Goal: Information Seeking & Learning: Learn about a topic

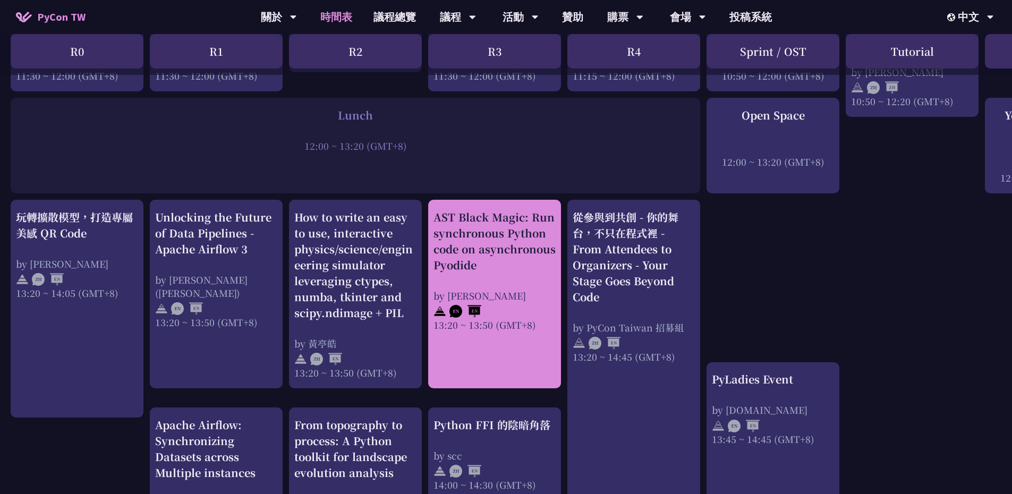
scroll to position [797, 0]
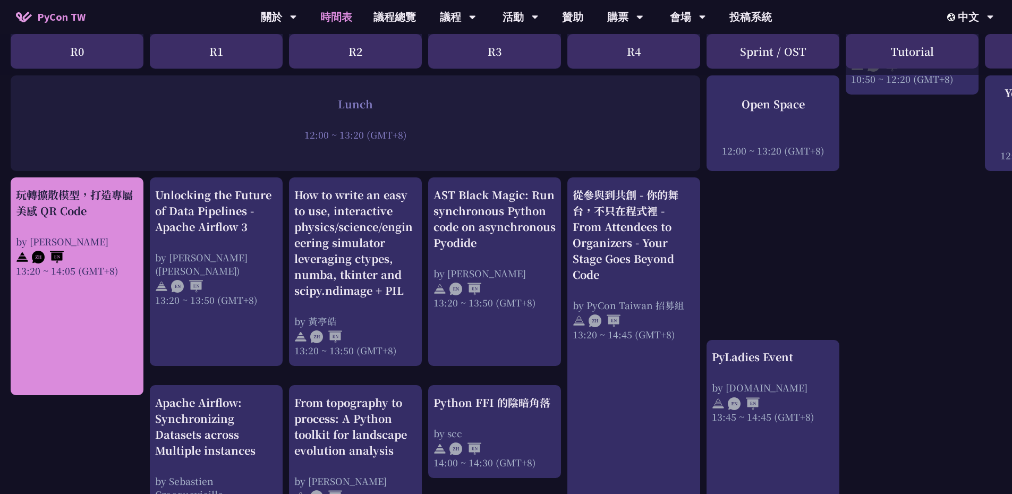
click at [96, 302] on link "玩轉擴散模型，打造專屬美感 QR Code by Jiawei 13:20 ~ 14:05 (GMT+8)" at bounding box center [77, 286] width 122 height 199
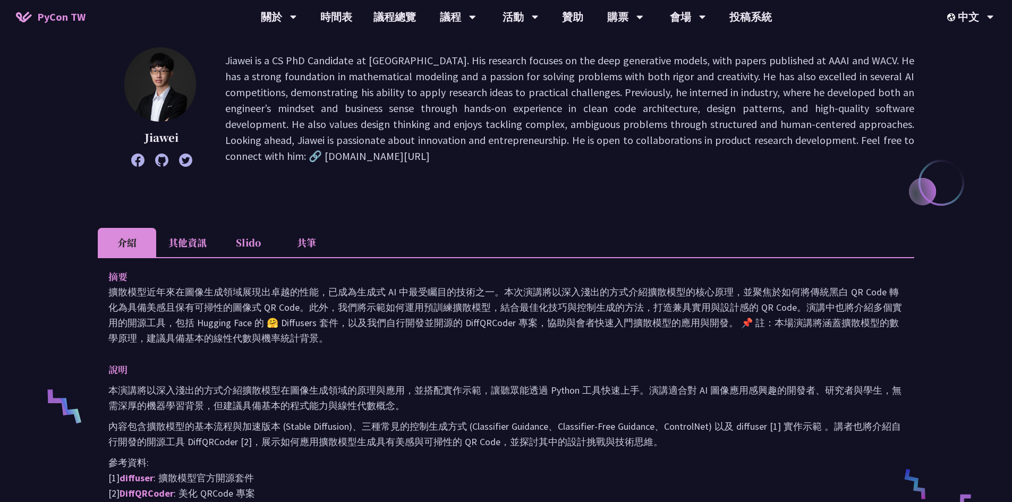
scroll to position [159, 0]
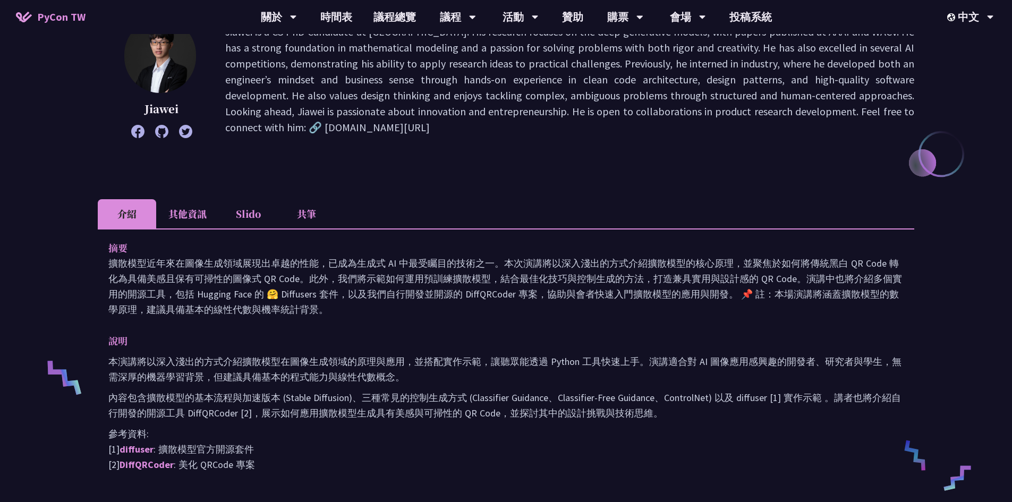
click at [242, 211] on li "Slido" at bounding box center [248, 213] width 58 height 29
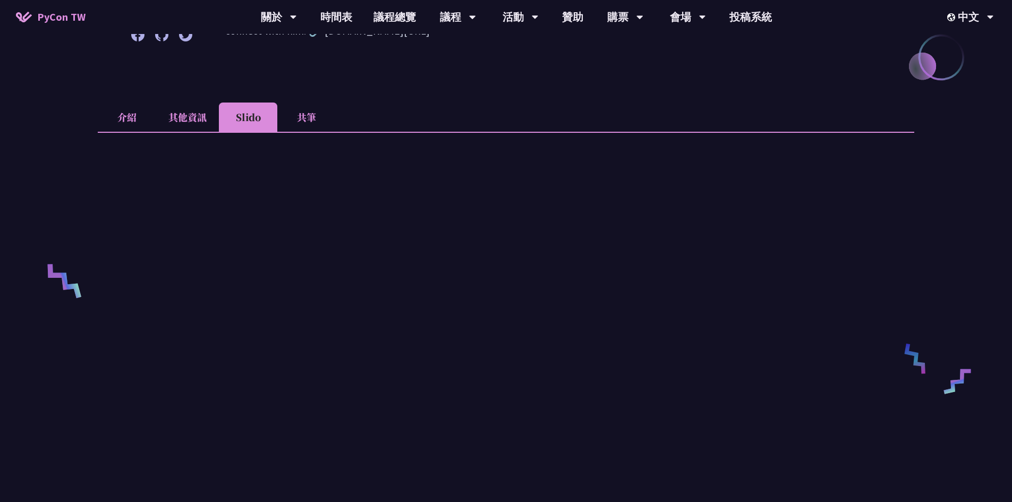
scroll to position [266, 0]
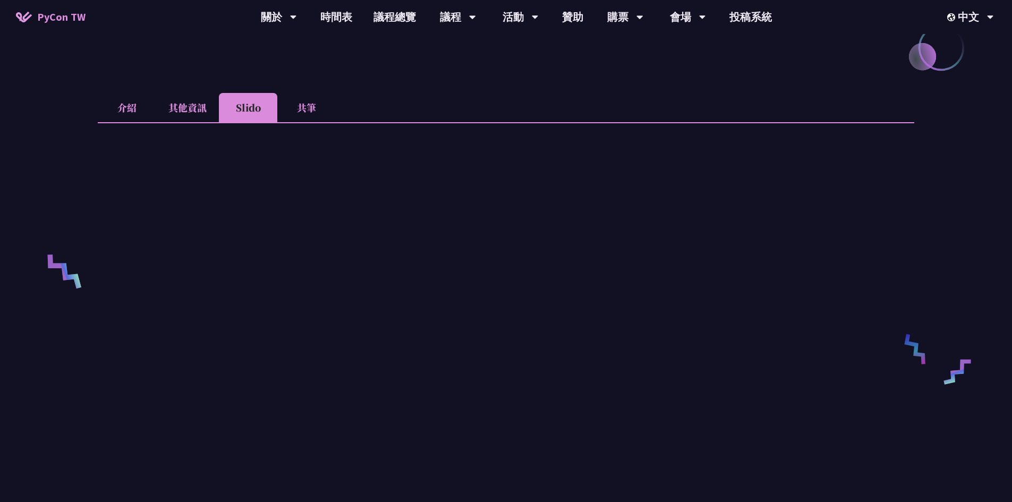
click at [302, 113] on li "共筆" at bounding box center [306, 107] width 58 height 29
click at [125, 103] on li "介紹" at bounding box center [127, 107] width 58 height 29
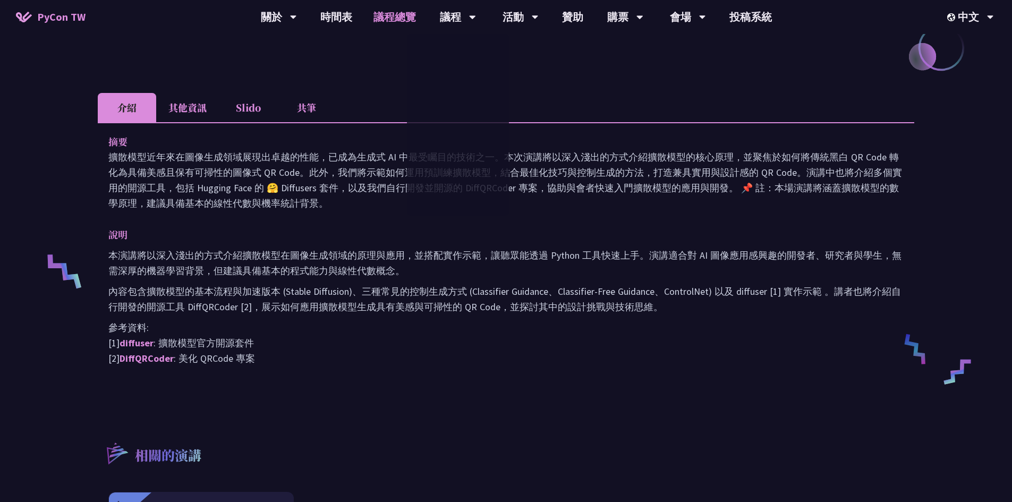
click at [400, 17] on link "議程總覽" at bounding box center [395, 17] width 64 height 34
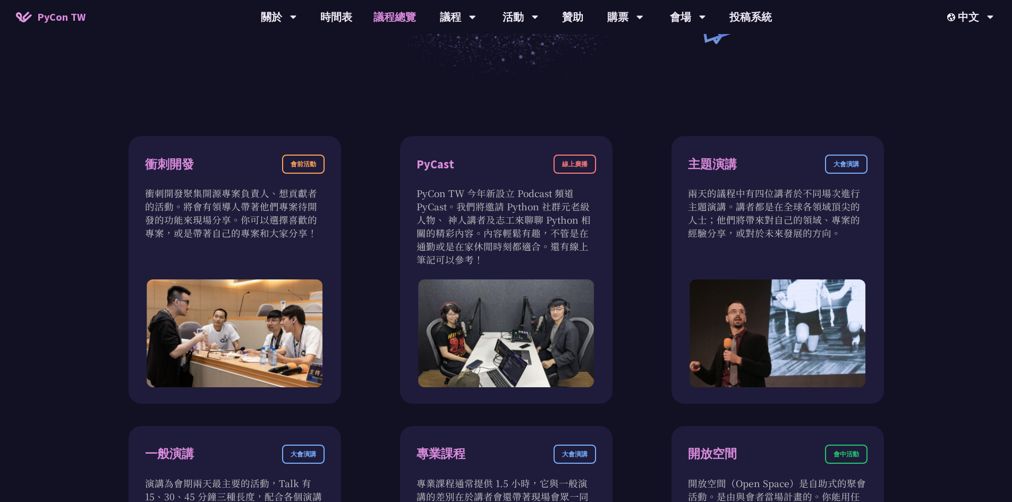
scroll to position [53, 0]
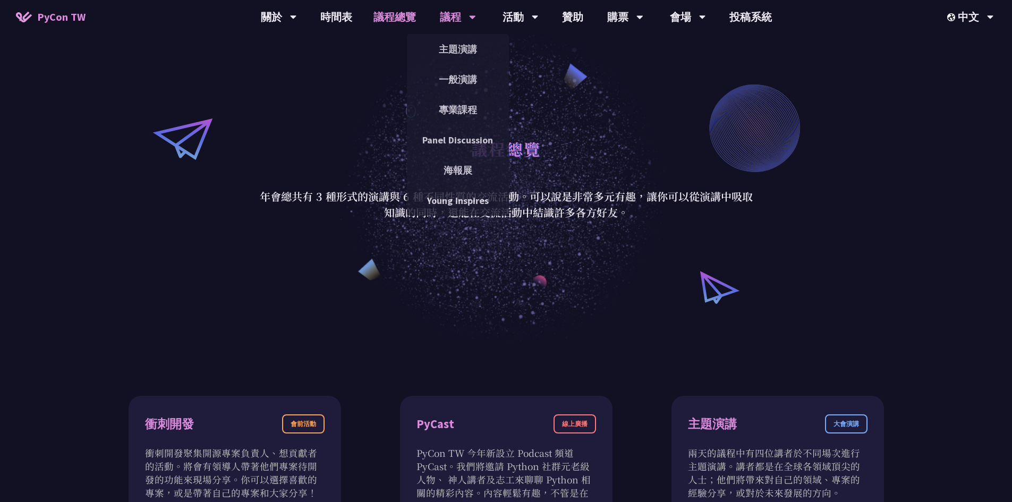
click at [458, 14] on div "議程" at bounding box center [458, 17] width 36 height 34
click at [455, 47] on link "主題演講" at bounding box center [458, 49] width 102 height 25
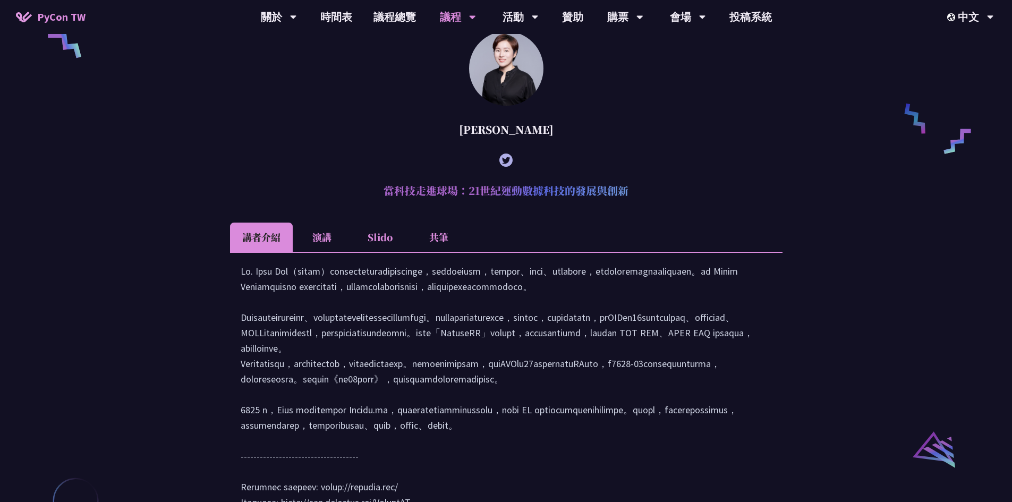
scroll to position [1009, 0]
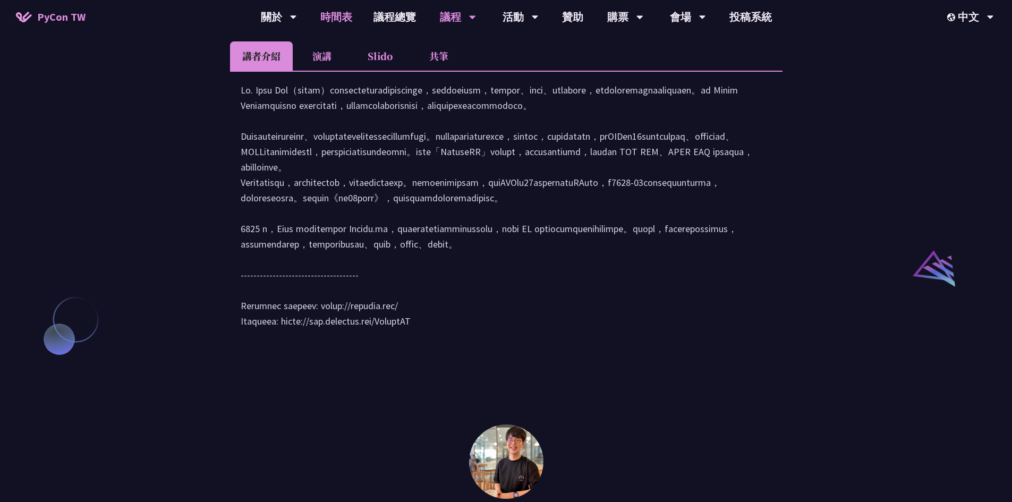
click at [336, 17] on link "時間表" at bounding box center [336, 17] width 53 height 34
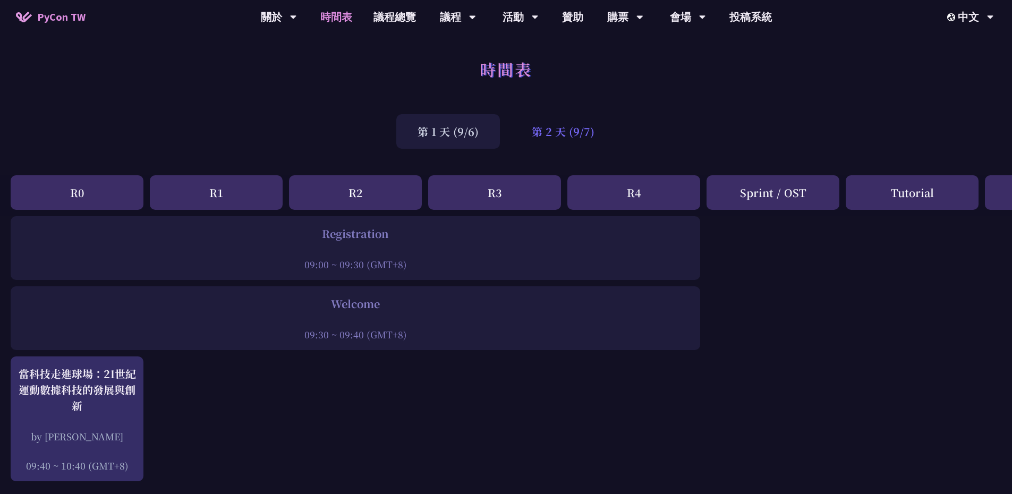
click at [589, 132] on div "第 2 天 (9/7)" at bounding box center [562, 131] width 105 height 35
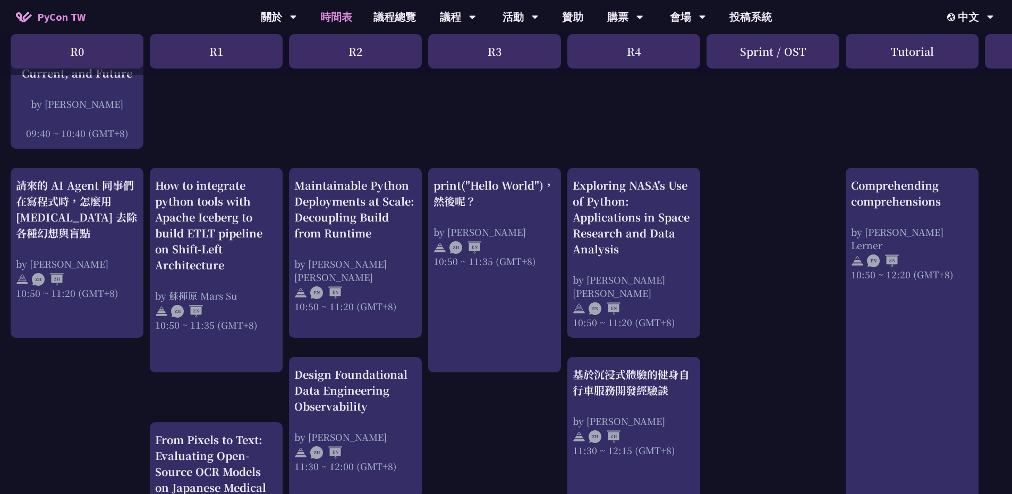
scroll to position [319, 0]
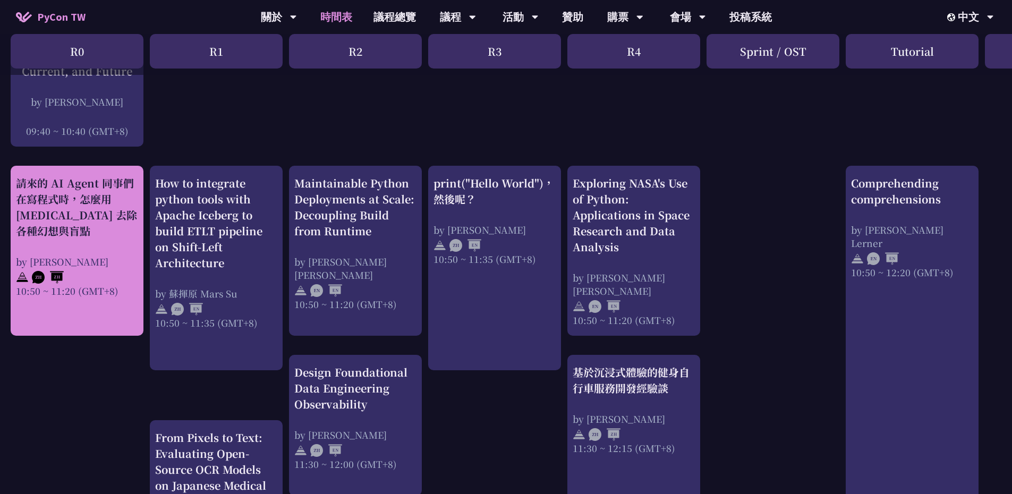
click at [124, 217] on div "請來的 AI Agent 同事們在寫程式時，怎麼用 [MEDICAL_DATA] 去除各種幻想與盲點" at bounding box center [77, 207] width 122 height 64
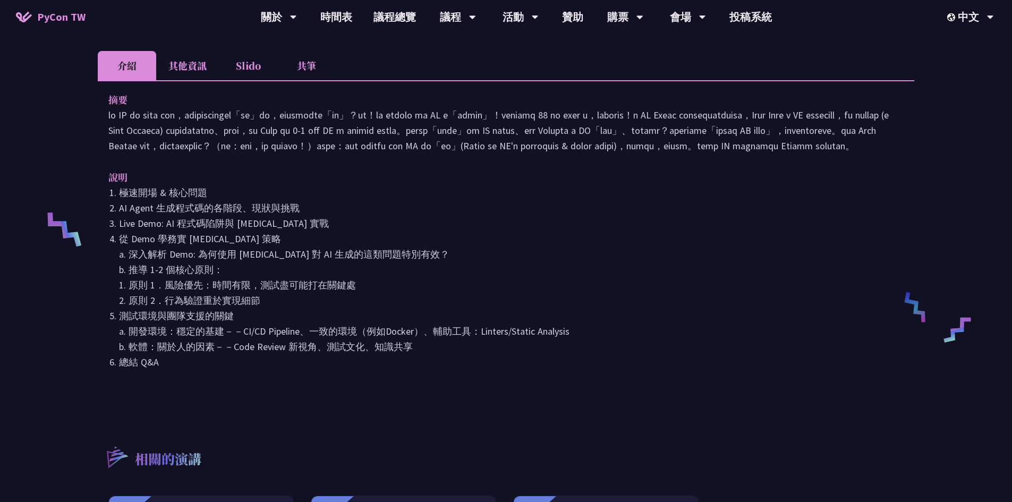
scroll to position [212, 0]
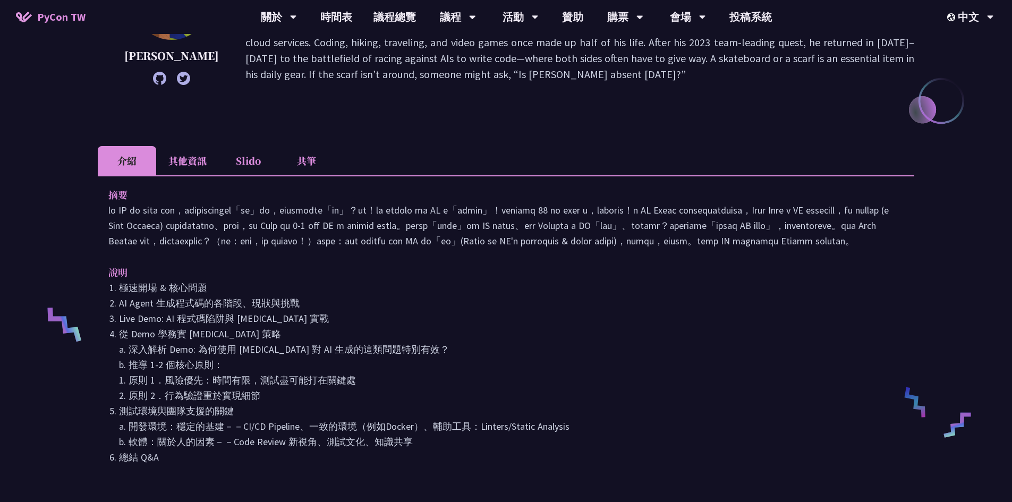
click at [307, 158] on li "共筆" at bounding box center [306, 160] width 58 height 29
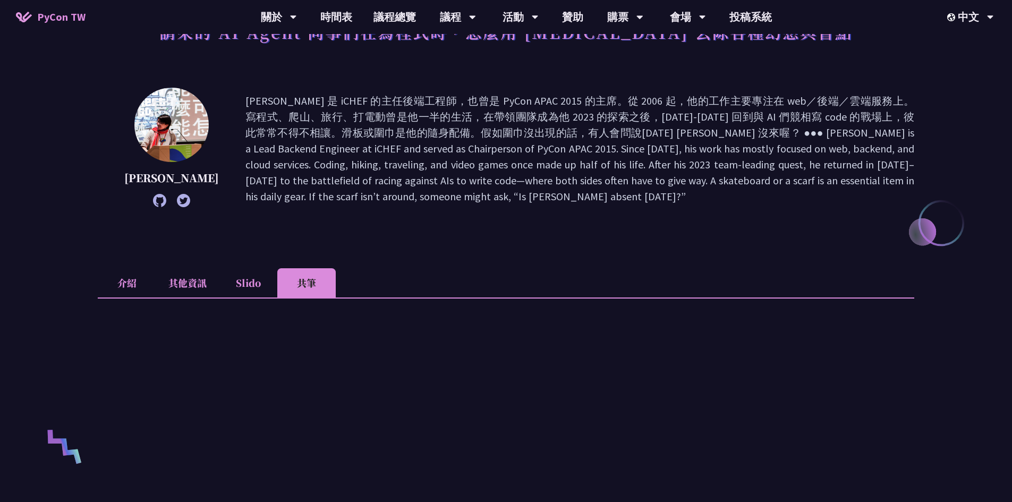
scroll to position [0, 0]
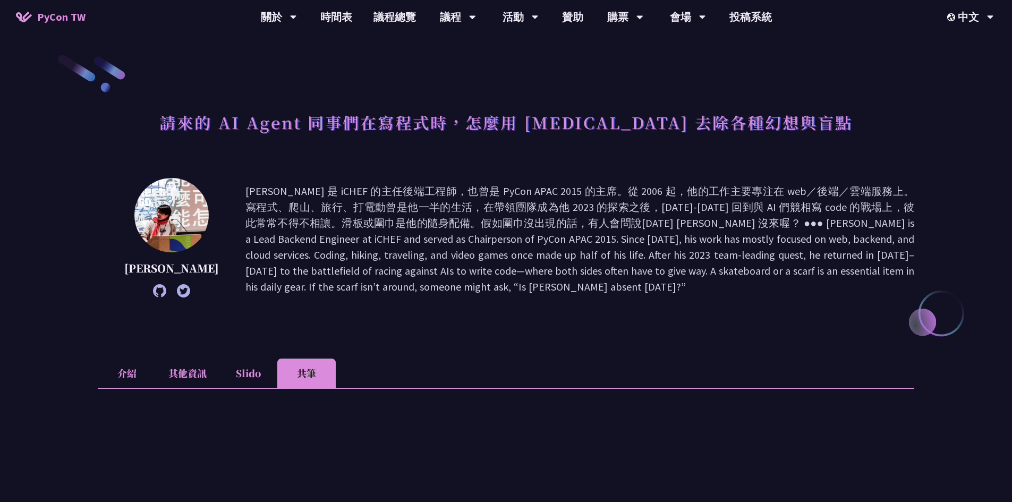
click at [133, 374] on li "介紹" at bounding box center [127, 372] width 58 height 29
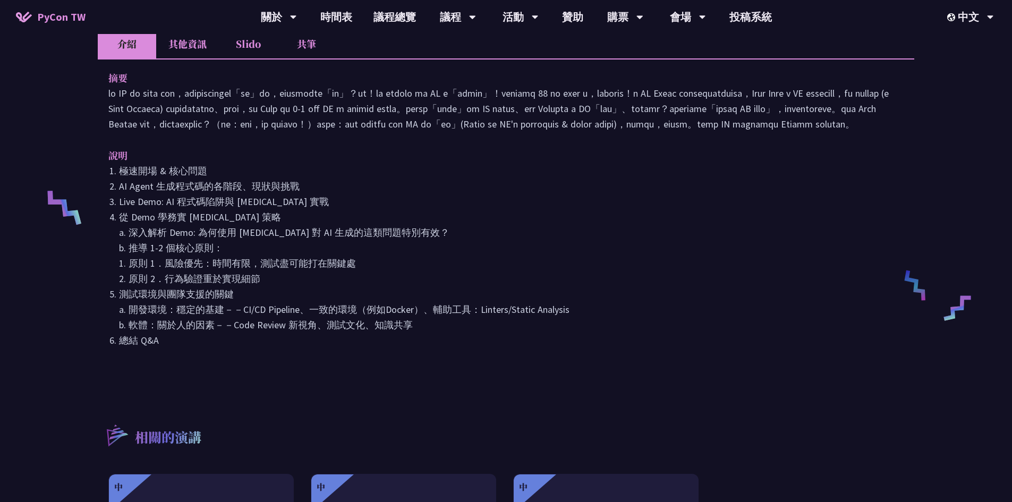
scroll to position [425, 0]
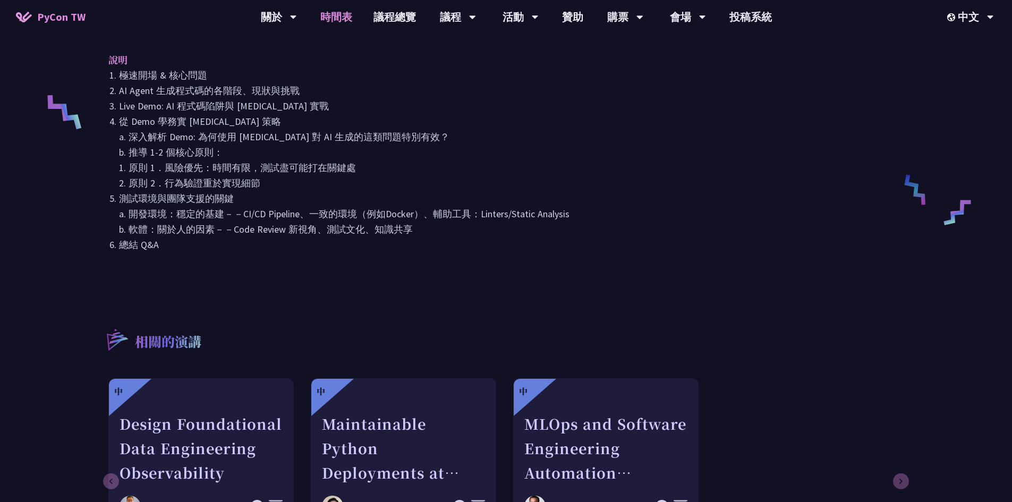
click at [338, 14] on link "時間表" at bounding box center [336, 17] width 53 height 34
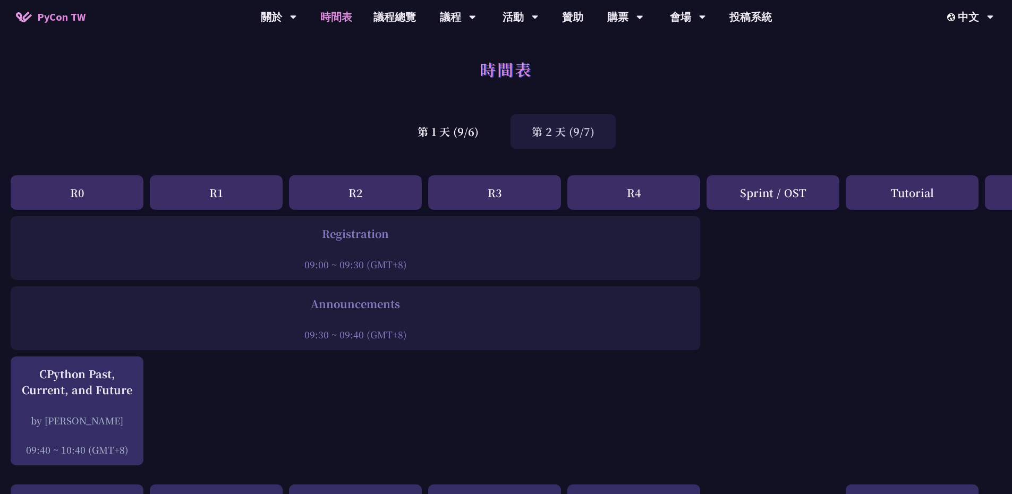
click at [564, 127] on div "第 2 天 (9/7)" at bounding box center [562, 131] width 105 height 35
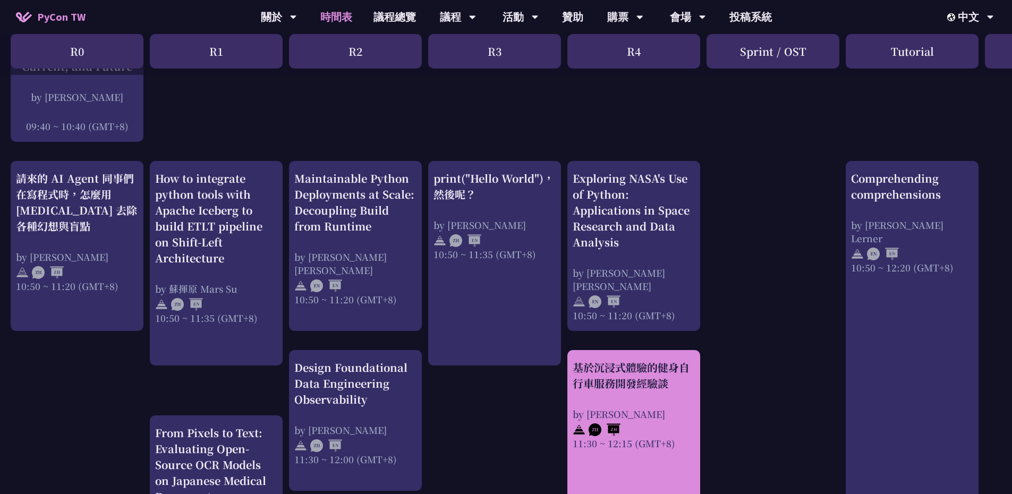
scroll to position [319, 0]
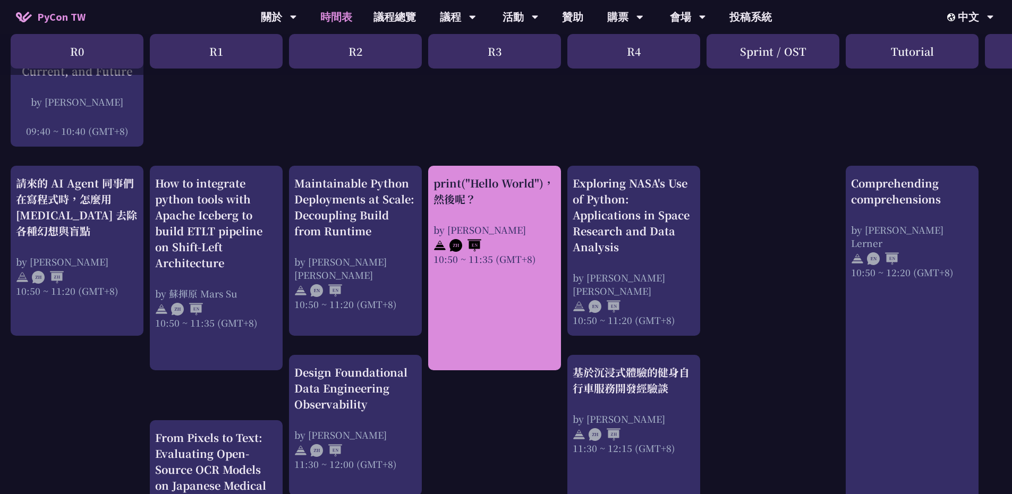
click at [494, 233] on div "by [PERSON_NAME]" at bounding box center [494, 229] width 122 height 13
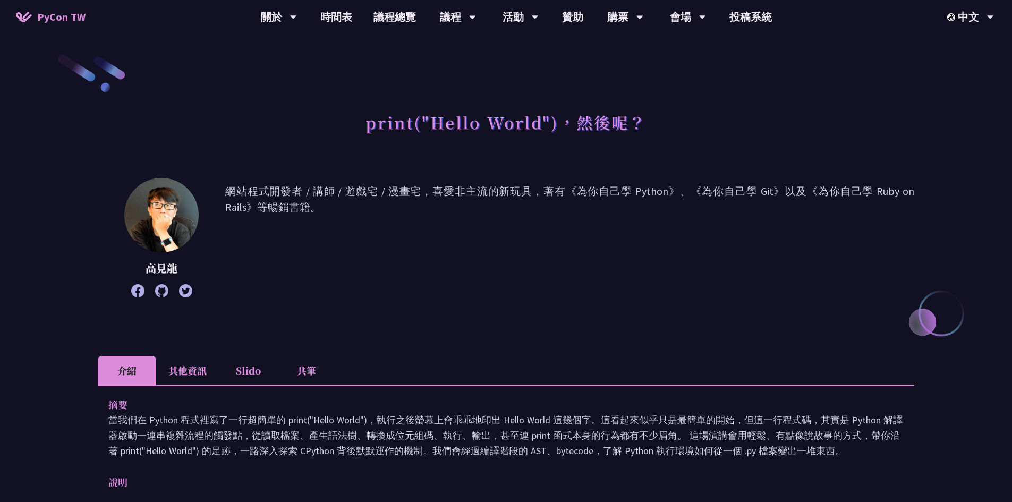
scroll to position [319, 0]
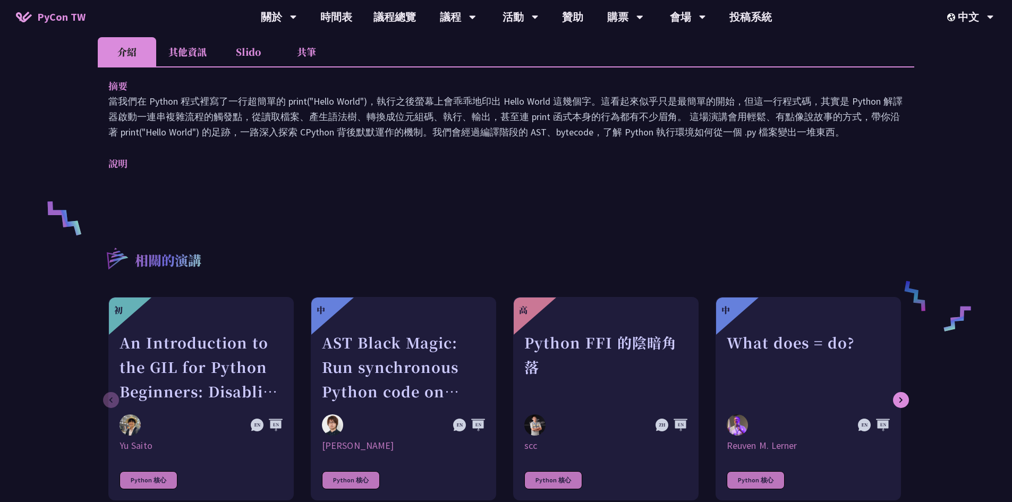
click at [169, 60] on li "其他資訊" at bounding box center [187, 51] width 63 height 29
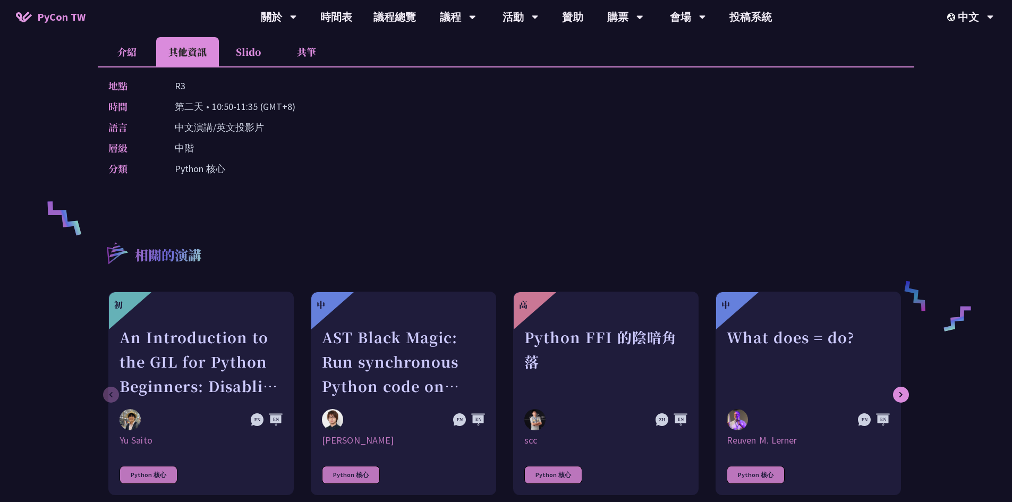
click at [251, 57] on li "Slido" at bounding box center [248, 51] width 58 height 29
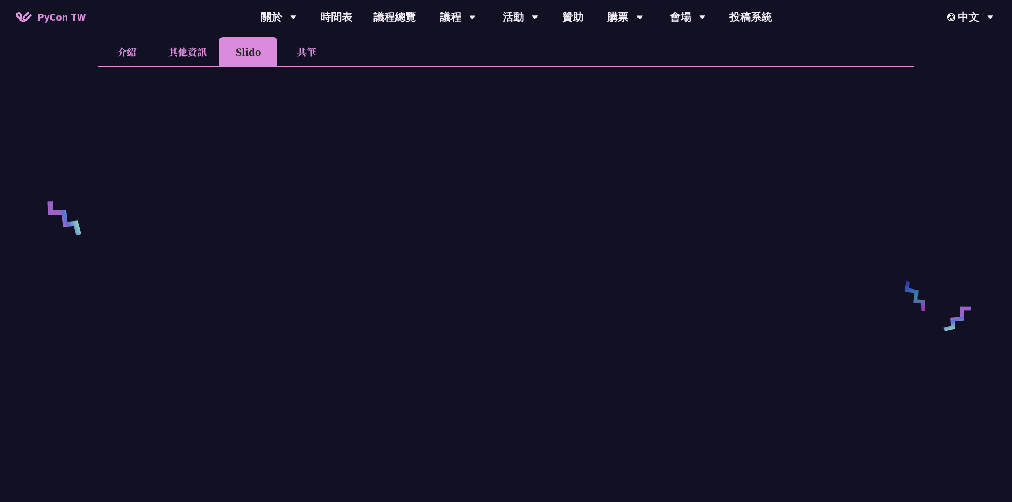
click at [310, 50] on li "共筆" at bounding box center [306, 51] width 58 height 29
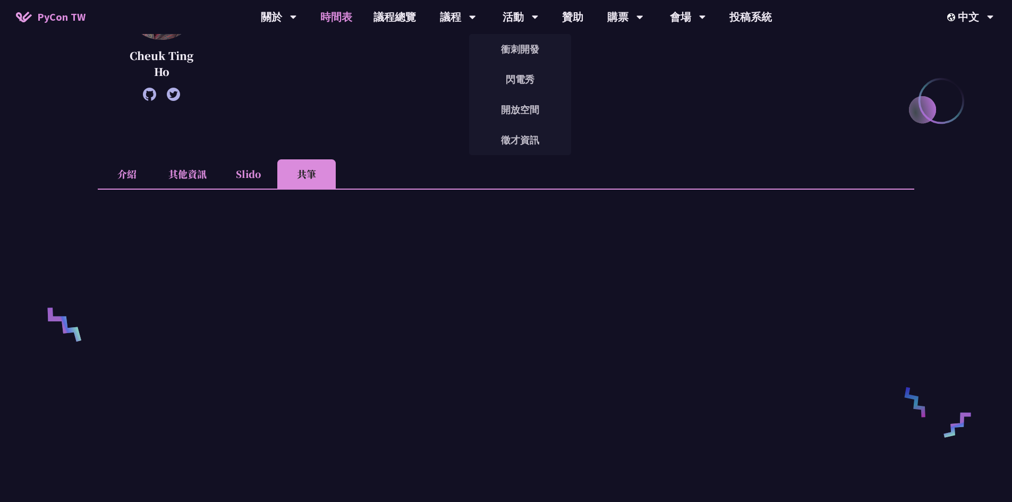
click at [338, 20] on link "時間表" at bounding box center [336, 17] width 53 height 34
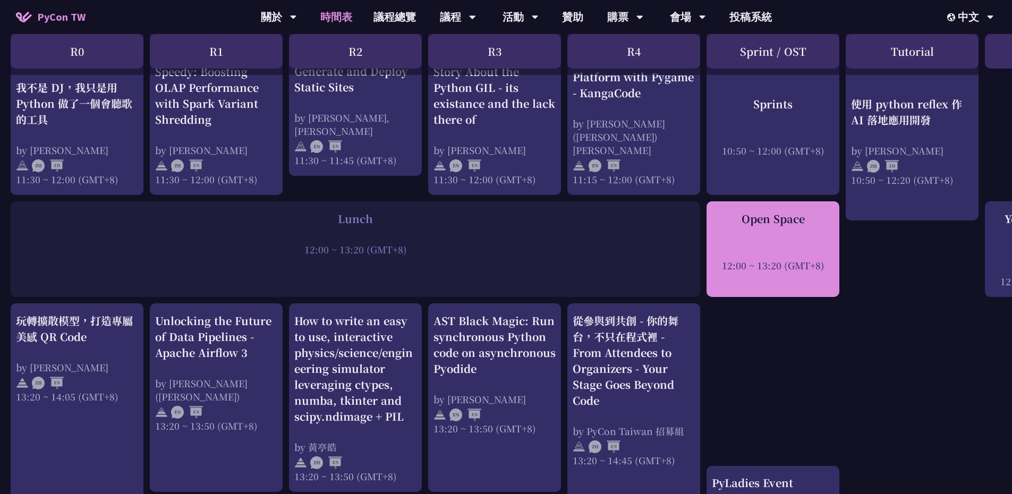
scroll to position [797, 0]
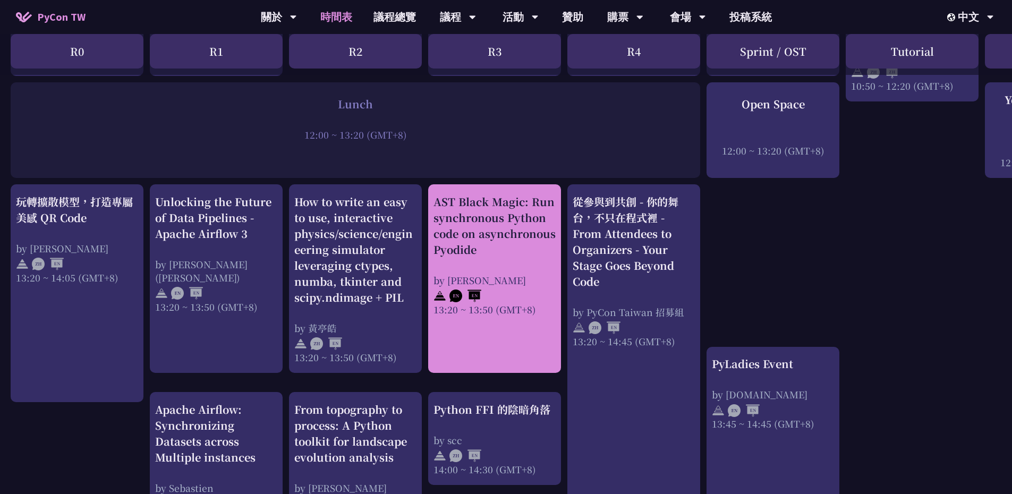
click at [473, 253] on div "AST Black Magic: Run synchronous Python code on asynchronous Pyodide by Yuichir…" at bounding box center [494, 255] width 122 height 122
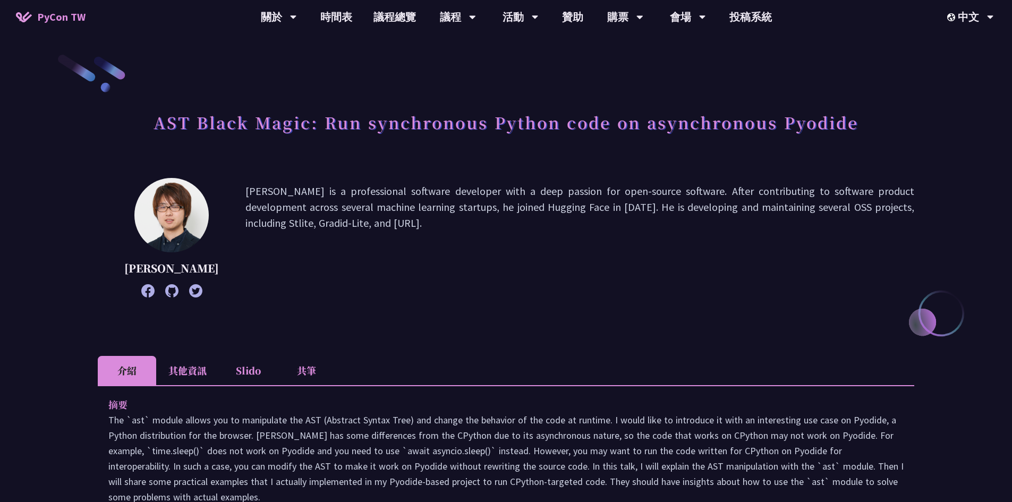
click at [252, 385] on li "Slido" at bounding box center [248, 370] width 58 height 29
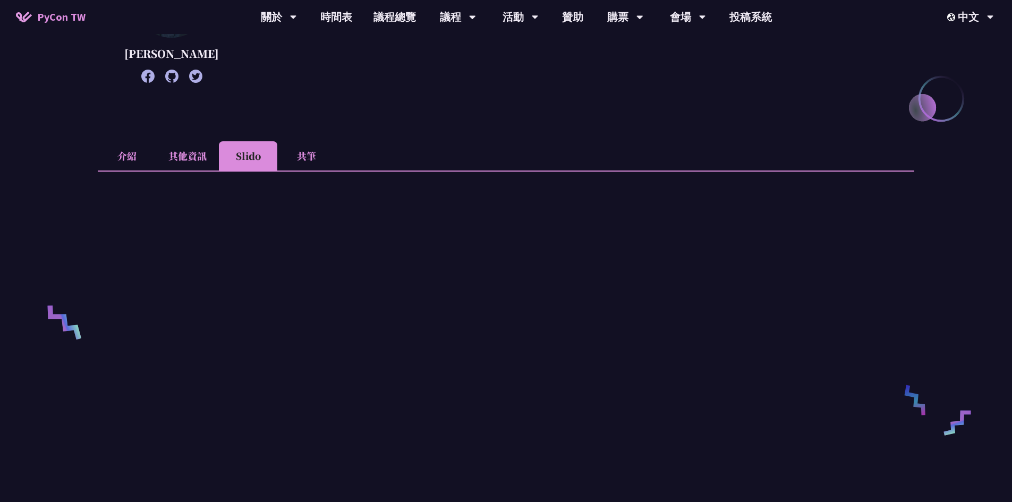
scroll to position [212, 0]
click at [304, 173] on li "共筆" at bounding box center [306, 157] width 58 height 29
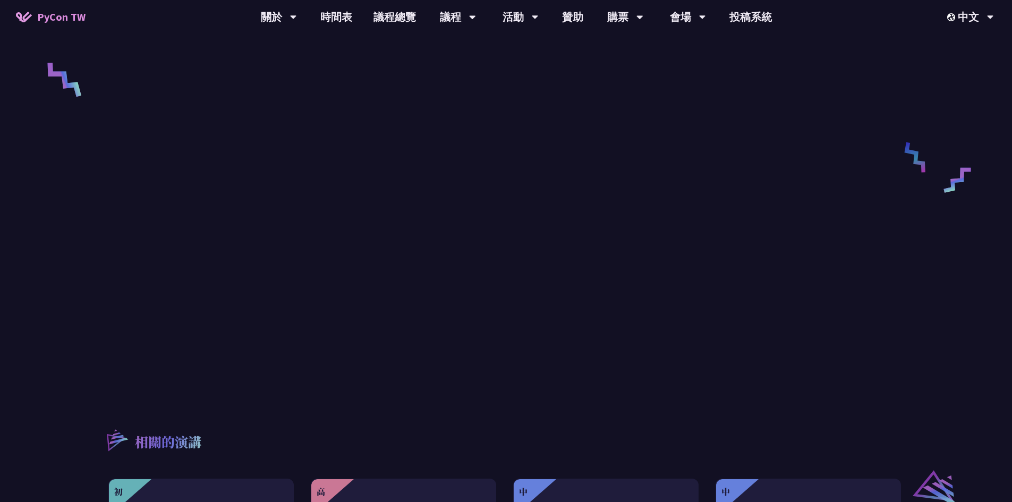
scroll to position [478, 0]
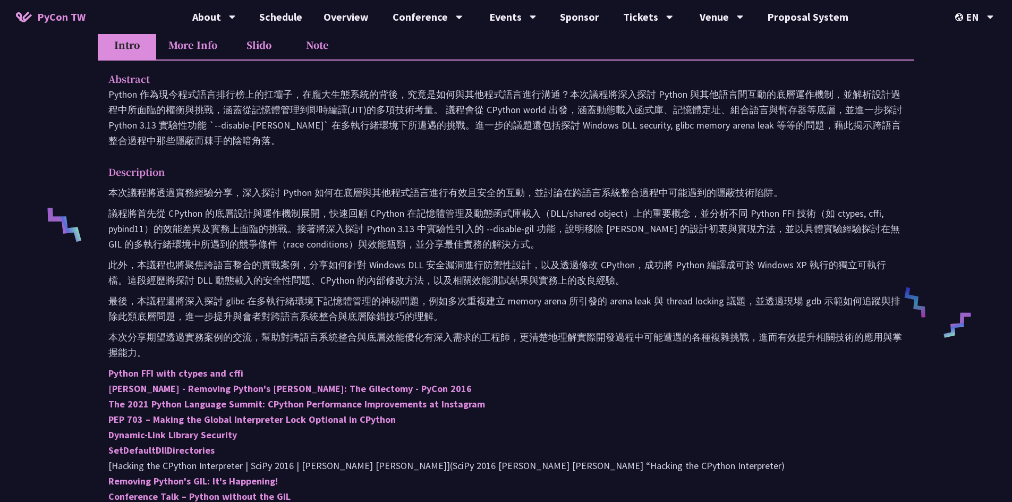
scroll to position [319, 0]
